Goal: Task Accomplishment & Management: Use online tool/utility

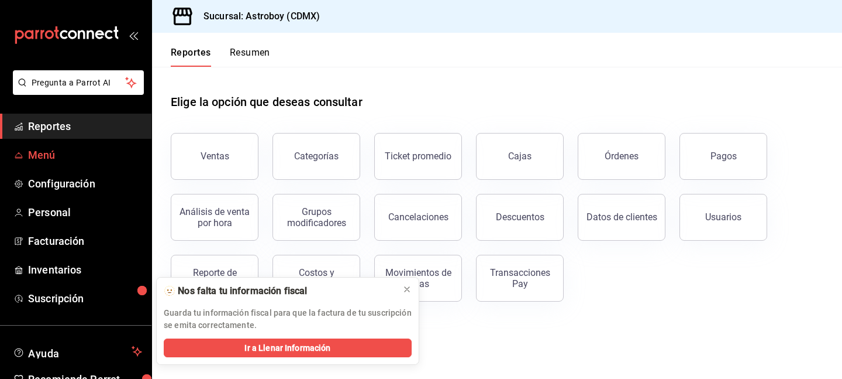
click at [44, 156] on span "Menú" at bounding box center [85, 155] width 114 height 16
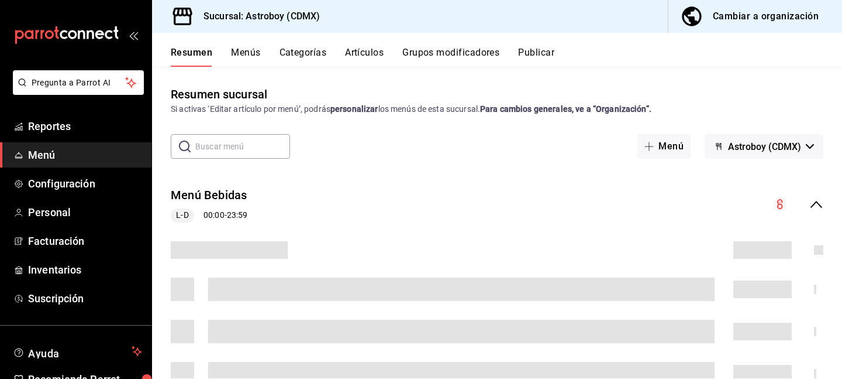
click at [356, 52] on button "Artículos" at bounding box center [364, 57] width 39 height 20
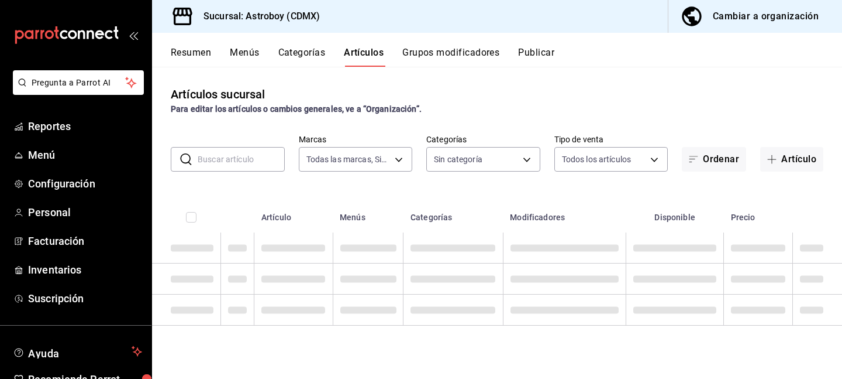
type input "c35c8f6d-19ea-4b1f-88e5-75197b530b16"
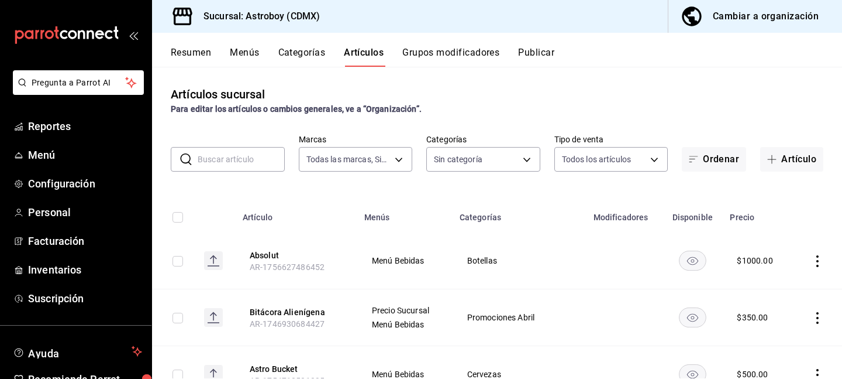
type input "79d42480-7791-4fc3-818f-df9928624ea9,94c32e7c-de73-4e1f-8dbf-98bebc0ffb2e,fad23…"
click at [246, 161] on input "text" at bounding box center [241, 158] width 87 height 23
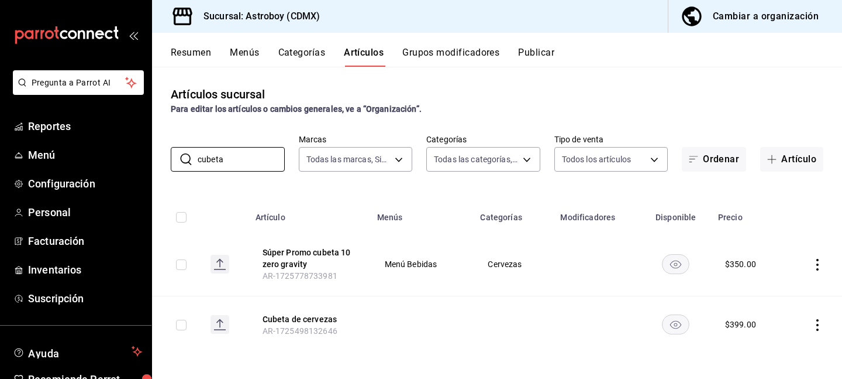
scroll to position [2, 0]
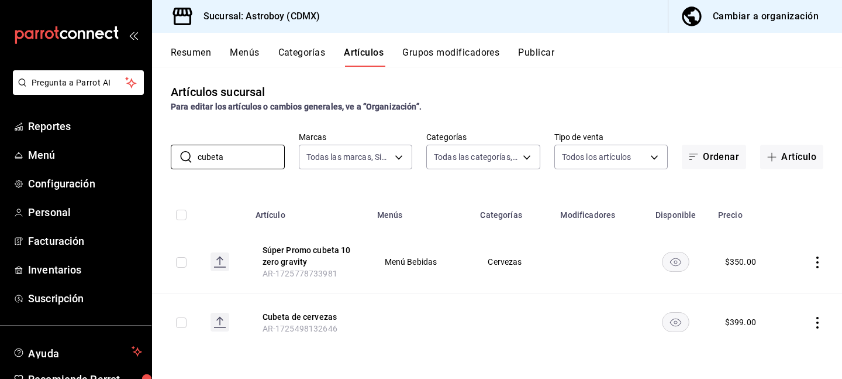
click at [676, 262] on rect "availability-product" at bounding box center [676, 261] width 27 height 19
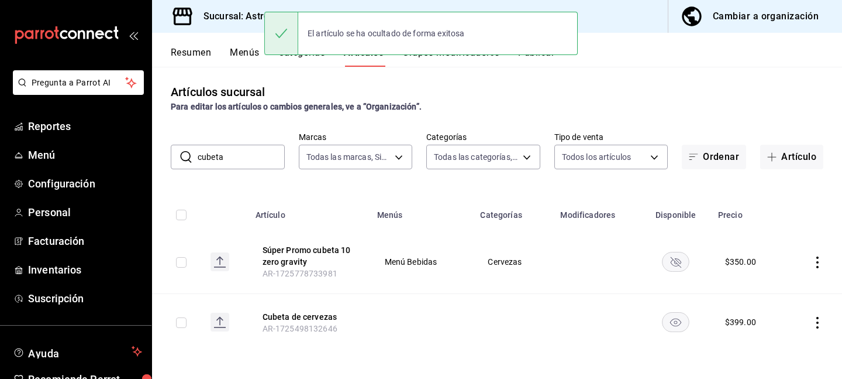
click at [680, 327] on rect "availability-product" at bounding box center [676, 321] width 27 height 19
click at [218, 153] on input "cubeta" at bounding box center [241, 156] width 87 height 23
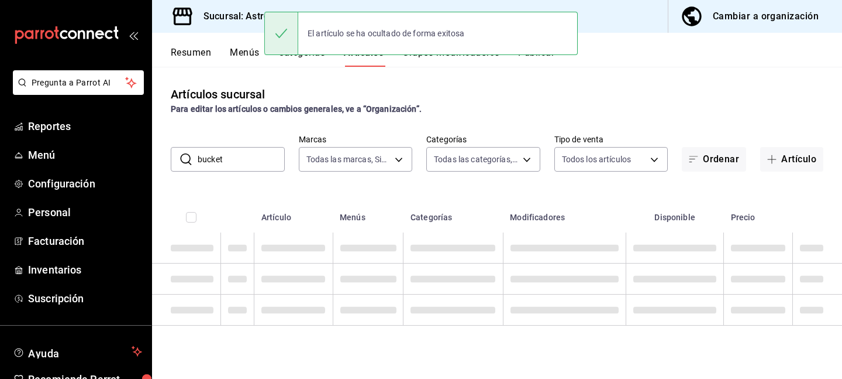
scroll to position [0, 0]
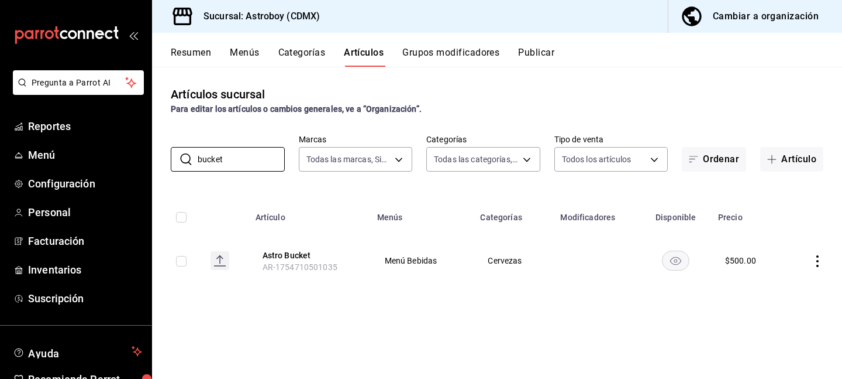
type input "bucket"
click at [819, 260] on icon "actions" at bounding box center [818, 261] width 12 height 12
click at [779, 287] on span "Editar" at bounding box center [783, 287] width 30 height 12
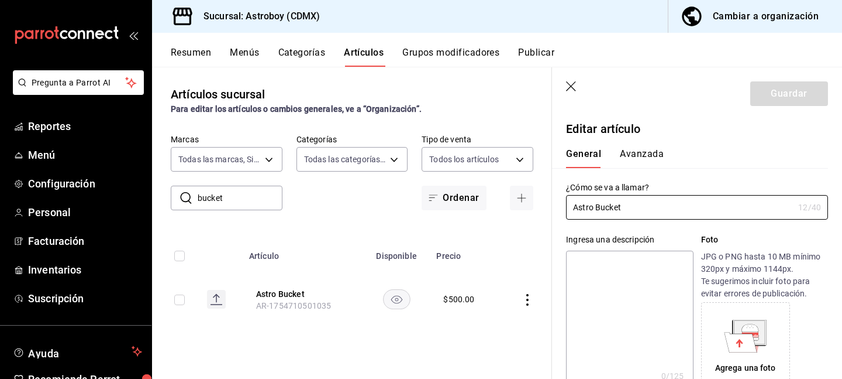
type input "$500.00"
click at [567, 84] on icon "button" at bounding box center [572, 87] width 12 height 12
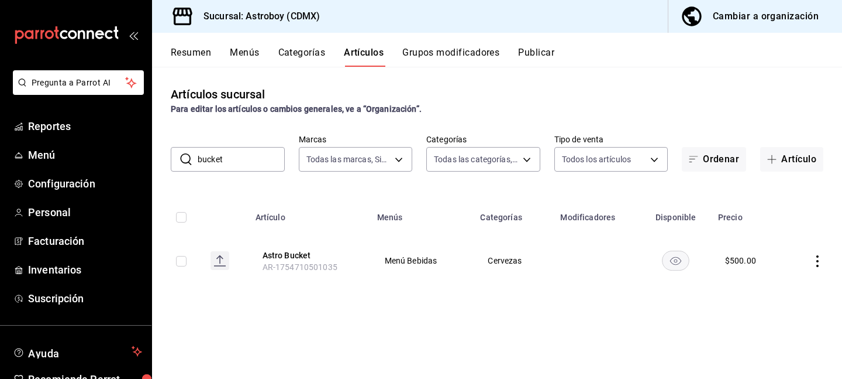
click at [816, 262] on icon "actions" at bounding box center [818, 261] width 12 height 12
click at [786, 307] on span "Duplicar" at bounding box center [783, 311] width 30 height 12
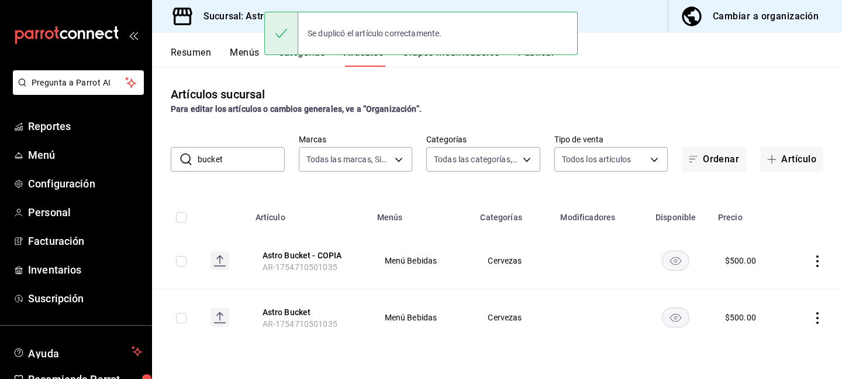
click at [817, 263] on icon "actions" at bounding box center [818, 261] width 12 height 12
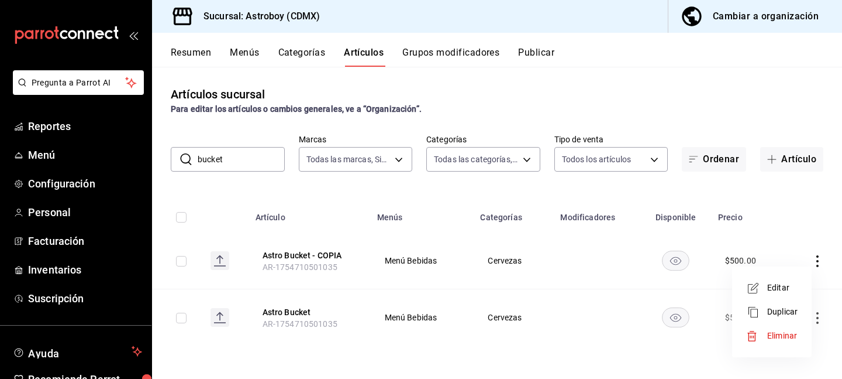
click at [779, 283] on span "Editar" at bounding box center [783, 287] width 30 height 12
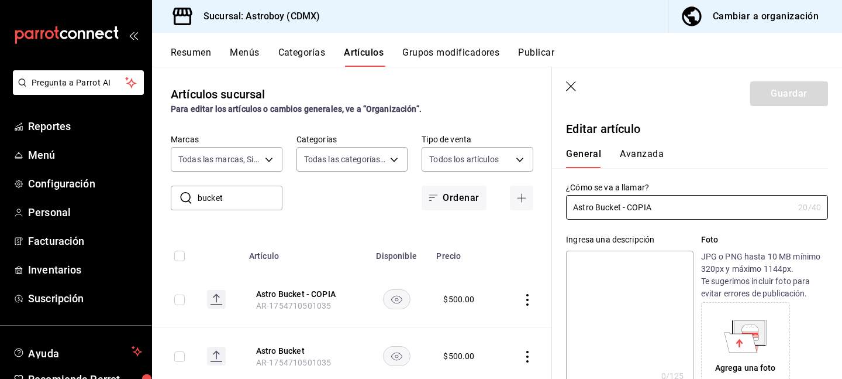
type input "$500.00"
click at [637, 207] on input "Astro Bucket - COPIA" at bounding box center [680, 206] width 228 height 23
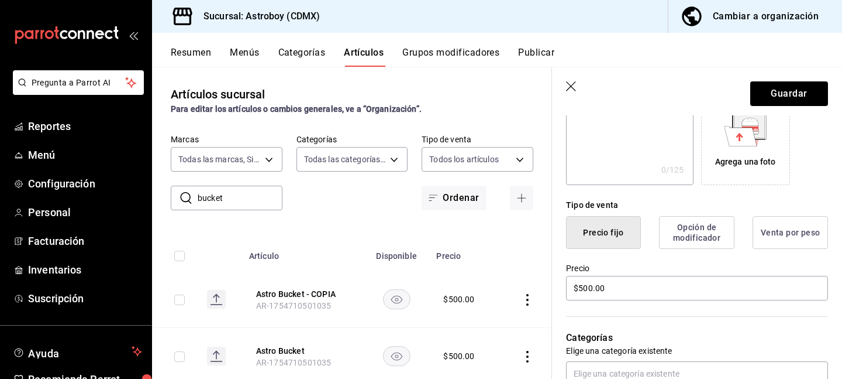
scroll to position [221, 0]
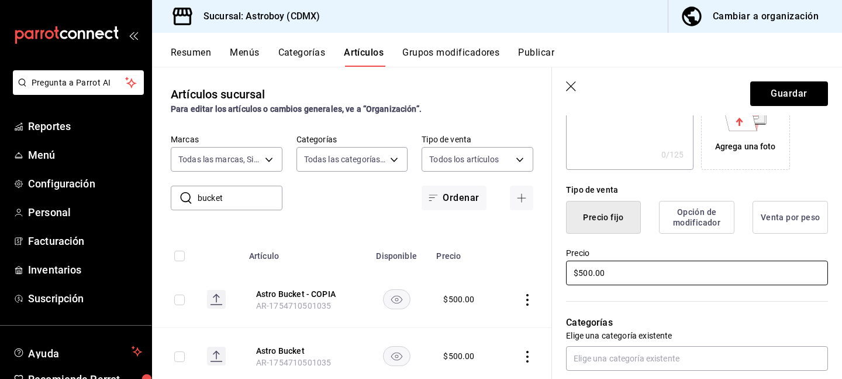
type input "Astro Bucket Combinado"
click at [586, 276] on input "$500.00" at bounding box center [697, 272] width 262 height 25
type input "$550.00"
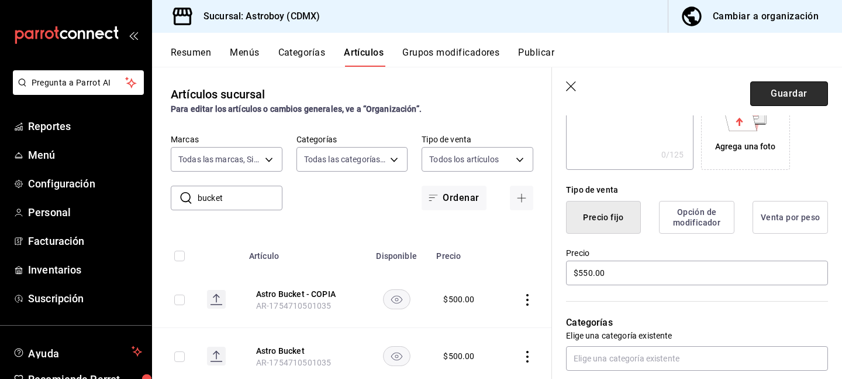
click at [795, 96] on button "Guardar" at bounding box center [790, 93] width 78 height 25
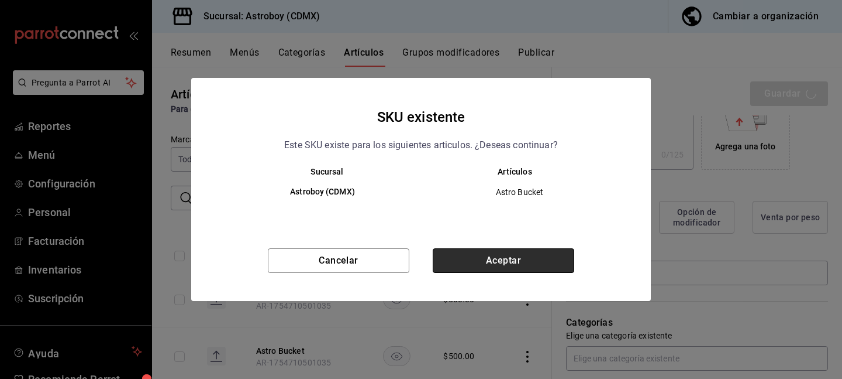
click at [522, 259] on button "Aceptar" at bounding box center [504, 260] width 142 height 25
